Goal: Information Seeking & Learning: Learn about a topic

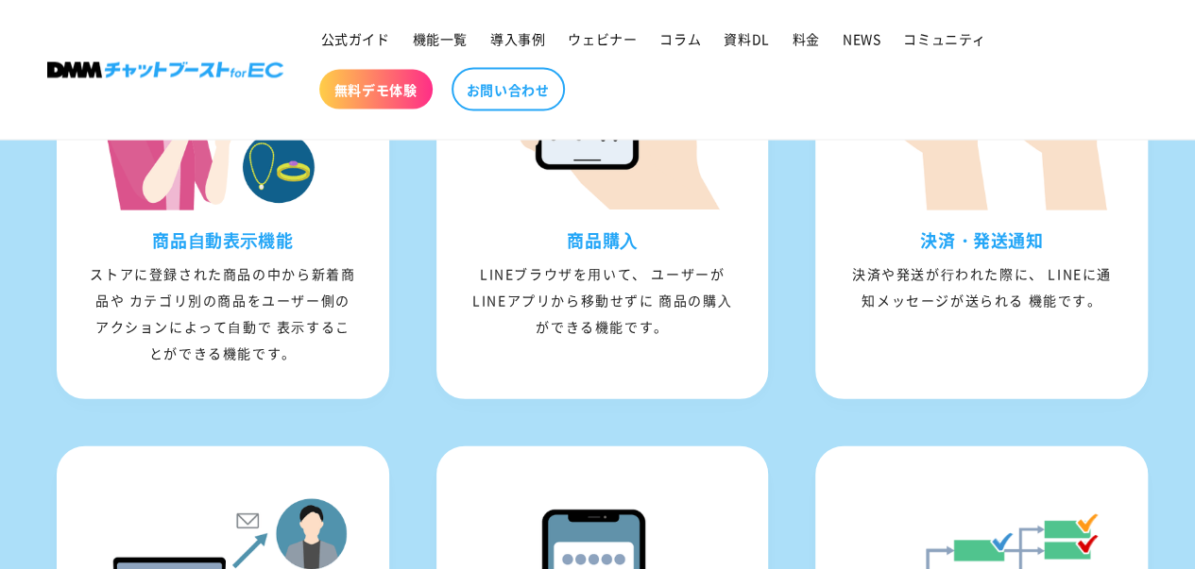
scroll to position [2077, 0]
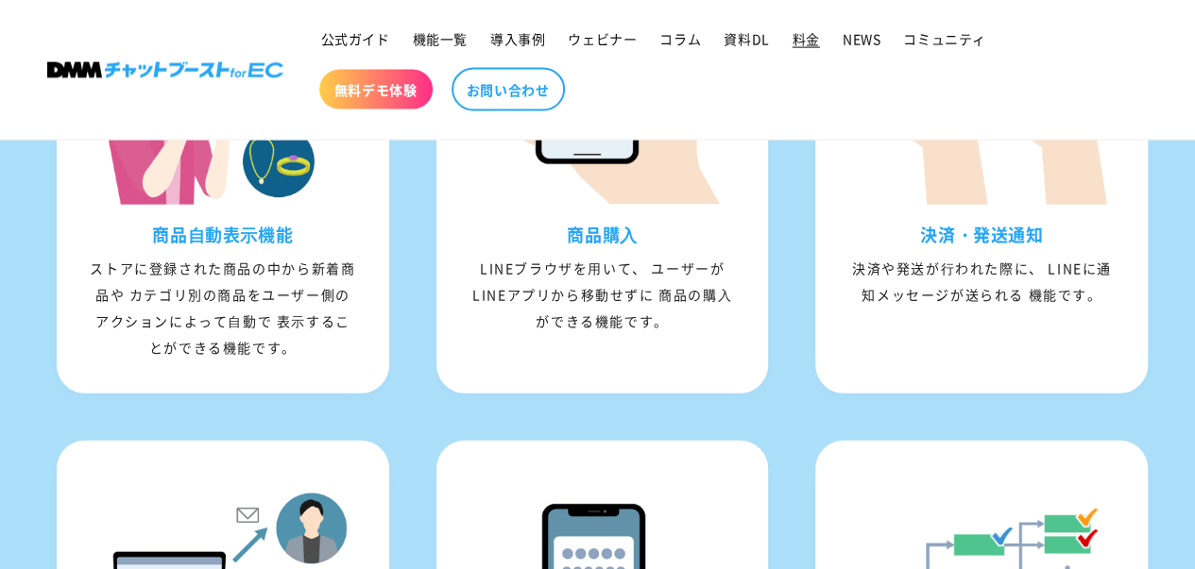
click at [799, 39] on span "料金" at bounding box center [805, 38] width 27 height 17
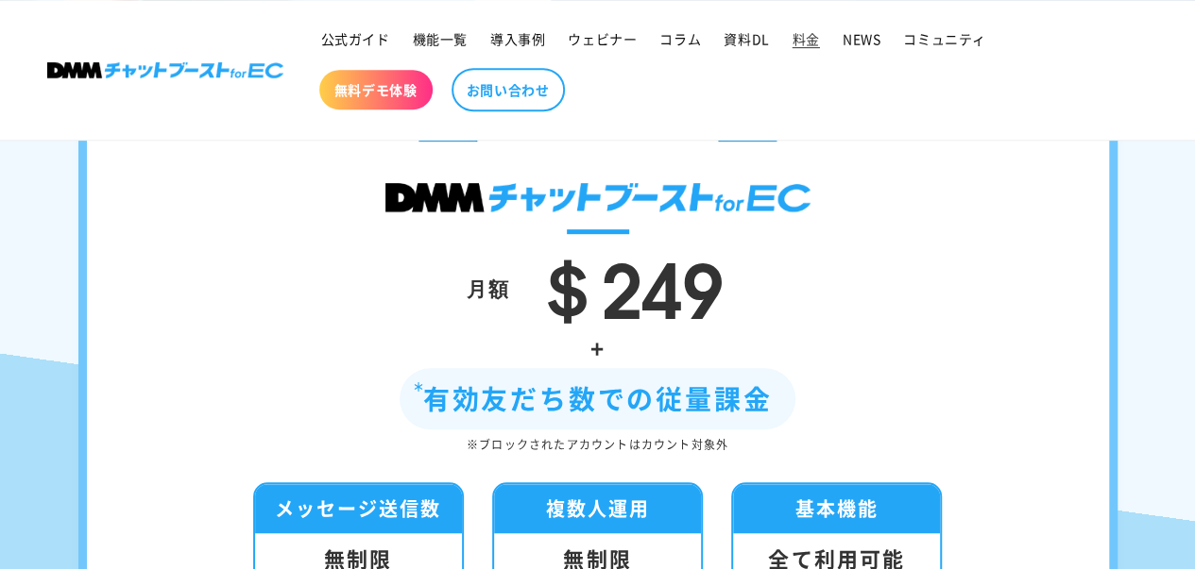
scroll to position [395, 0]
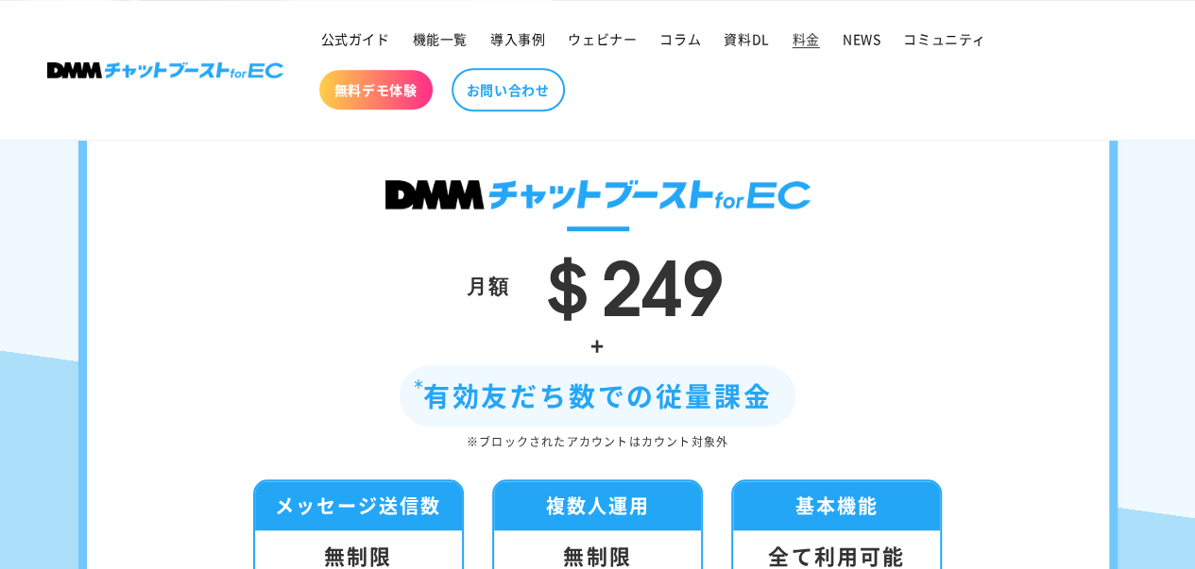
click at [689, 312] on span "＄249" at bounding box center [626, 281] width 195 height 111
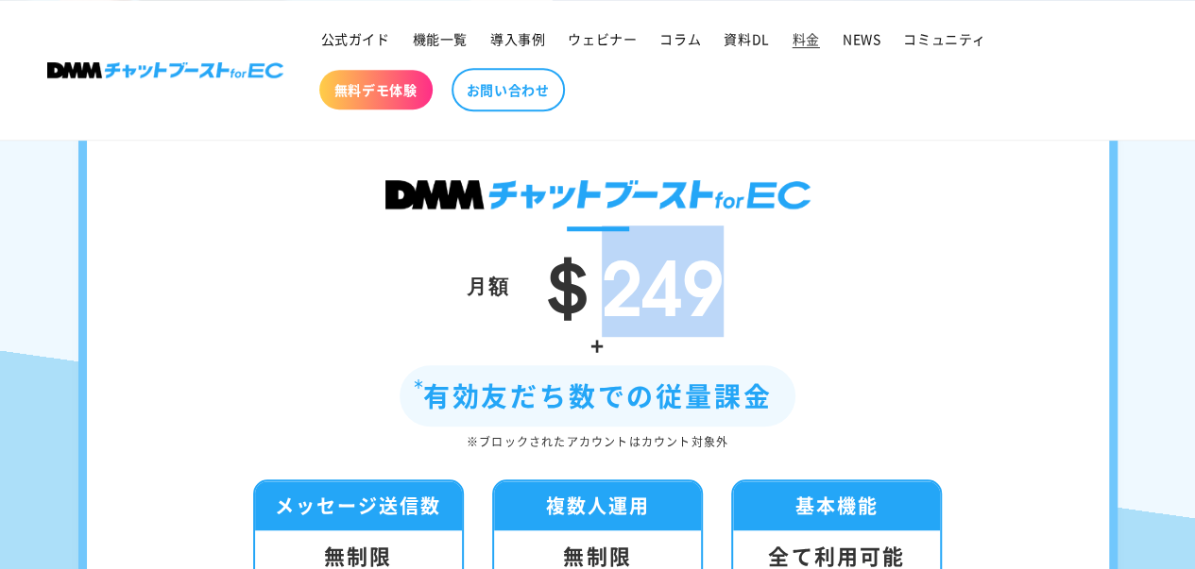
drag, startPoint x: 584, startPoint y: 293, endPoint x: 727, endPoint y: 282, distance: 143.9
click at [727, 282] on div "＄249" at bounding box center [619, 285] width 218 height 79
copy span "249"
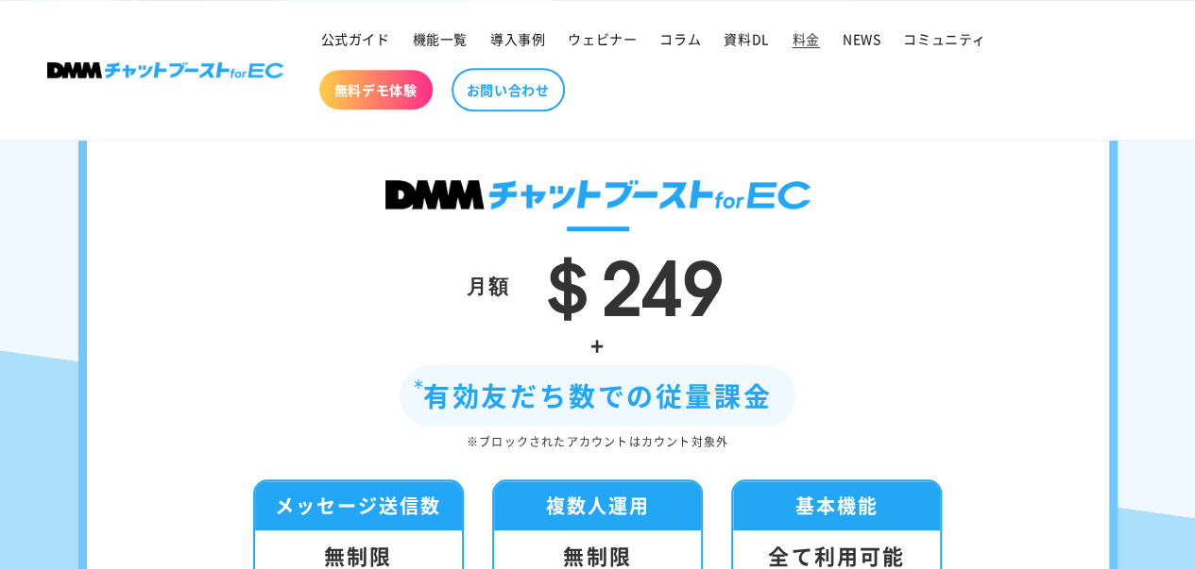
click at [831, 202] on div "月額 ＄249 + 有効友だち数での従量課金 ※ブロックされたアカウントはカウント対象外 メッセージ送信数 無制限 ※別途、LINE公式アカウントのプランによ…" at bounding box center [597, 462] width 1039 height 722
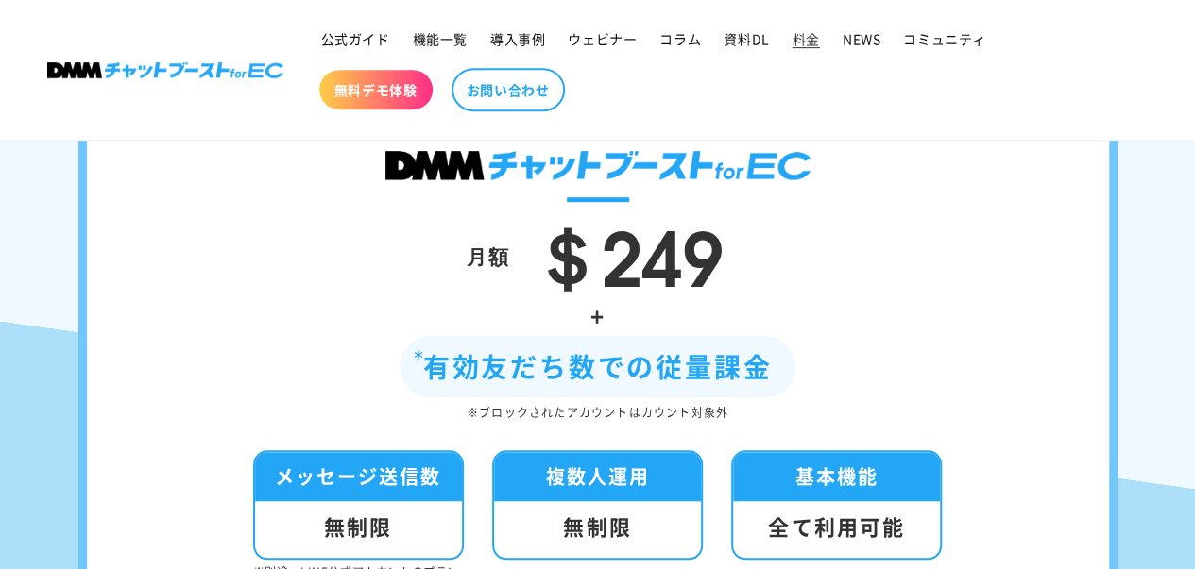
scroll to position [423, 0]
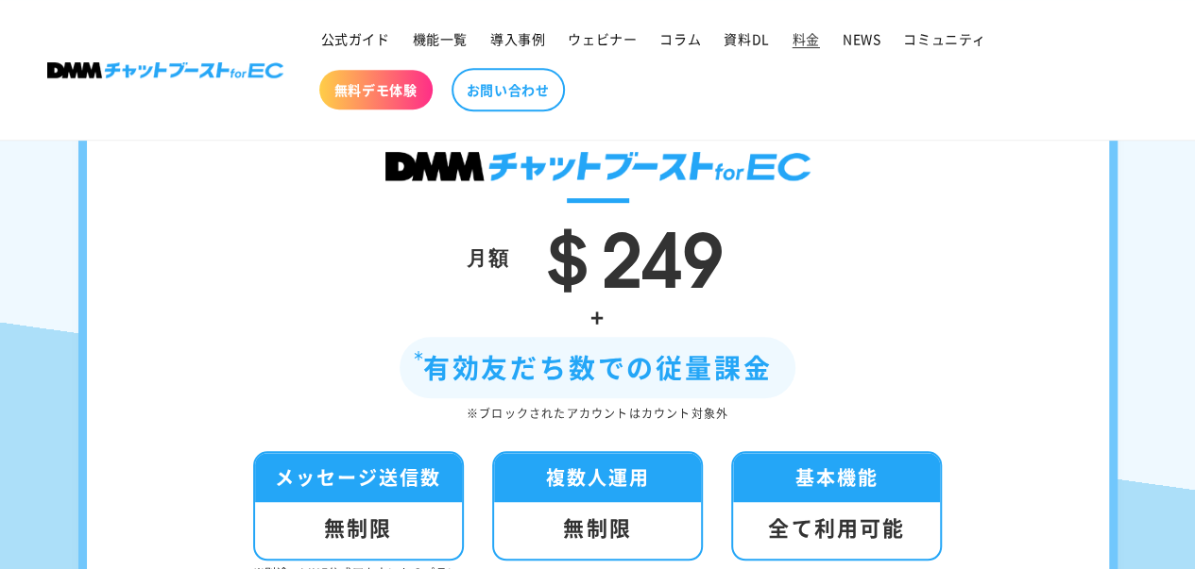
click at [911, 229] on div "月額 ＄249" at bounding box center [598, 256] width 908 height 79
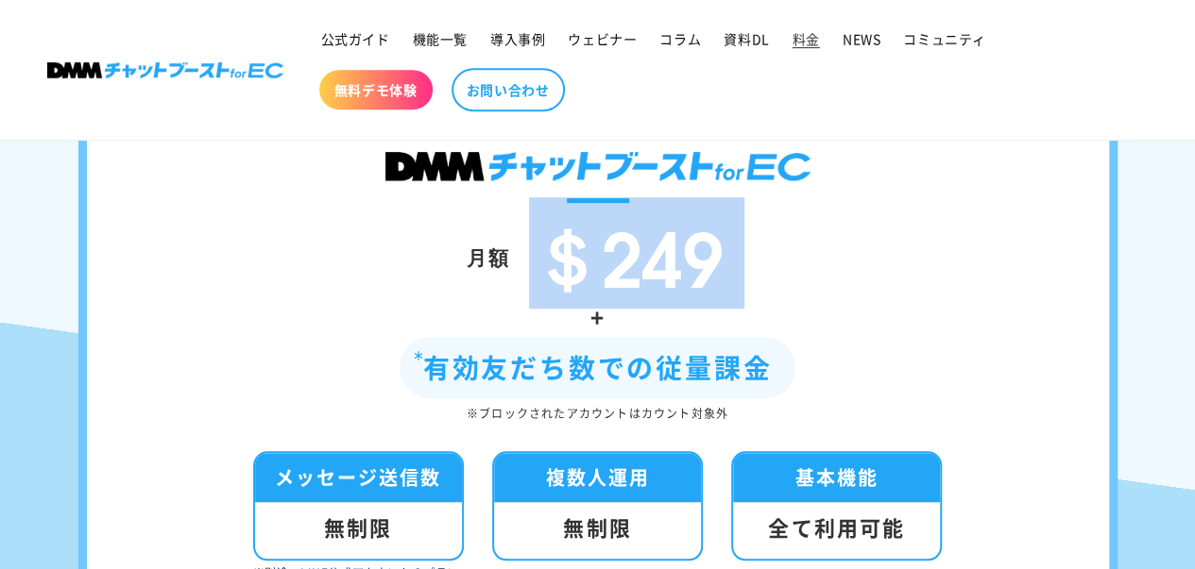
click at [911, 229] on div "月額 ＄249" at bounding box center [598, 256] width 908 height 79
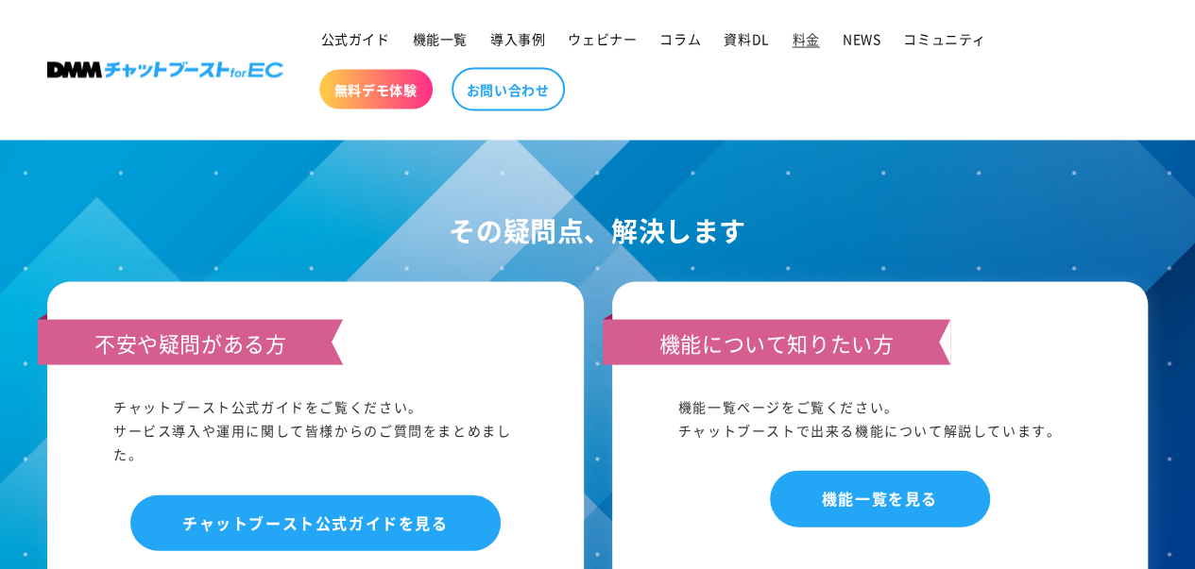
scroll to position [1795, 0]
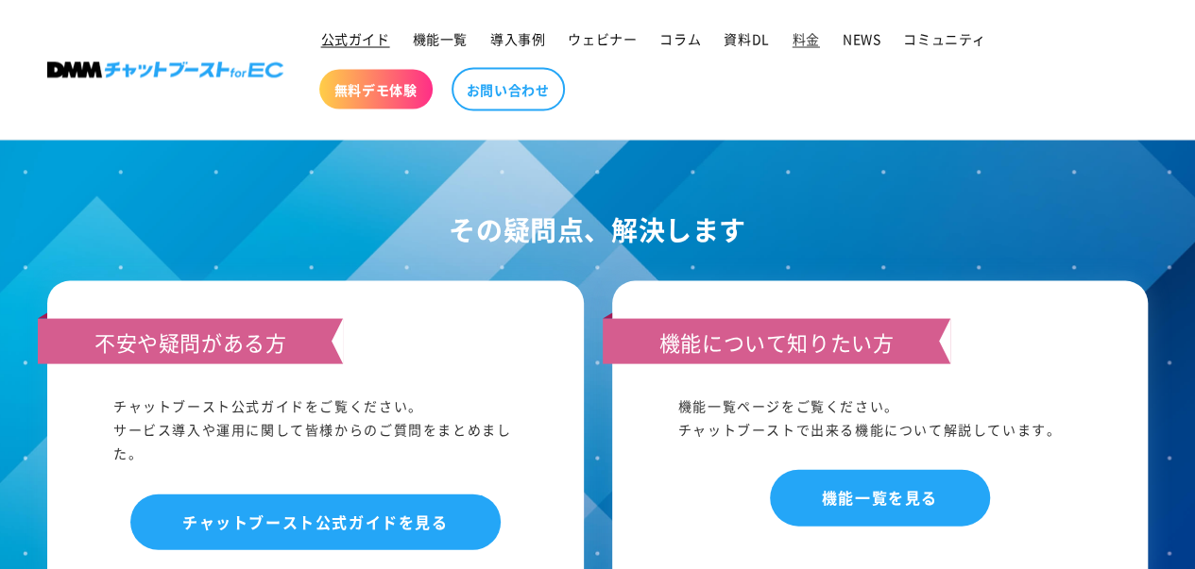
click at [363, 37] on span "公式ガイド" at bounding box center [355, 38] width 69 height 17
